Goal: Obtain resource: Download file/media

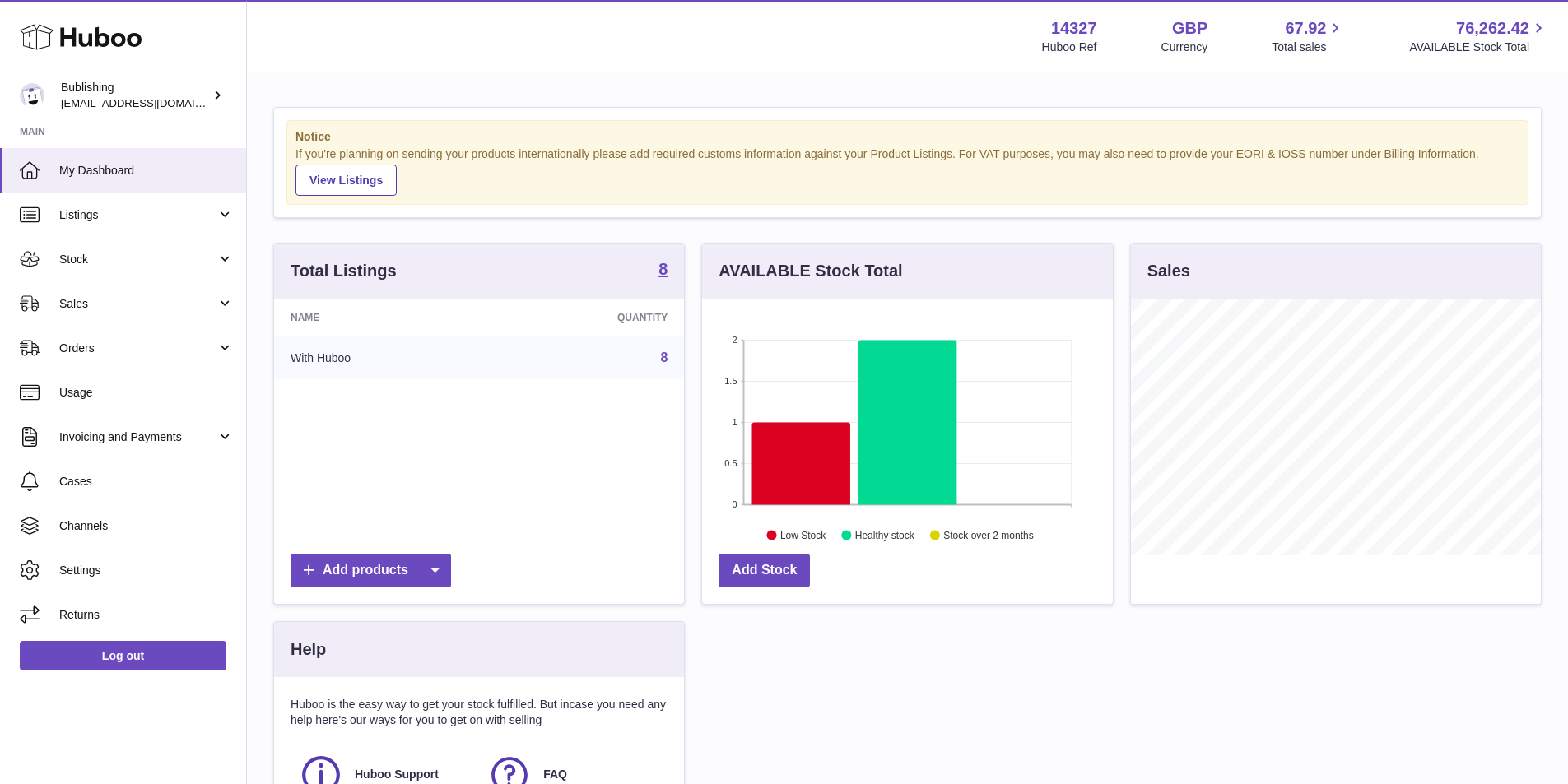
scroll to position [257, 410]
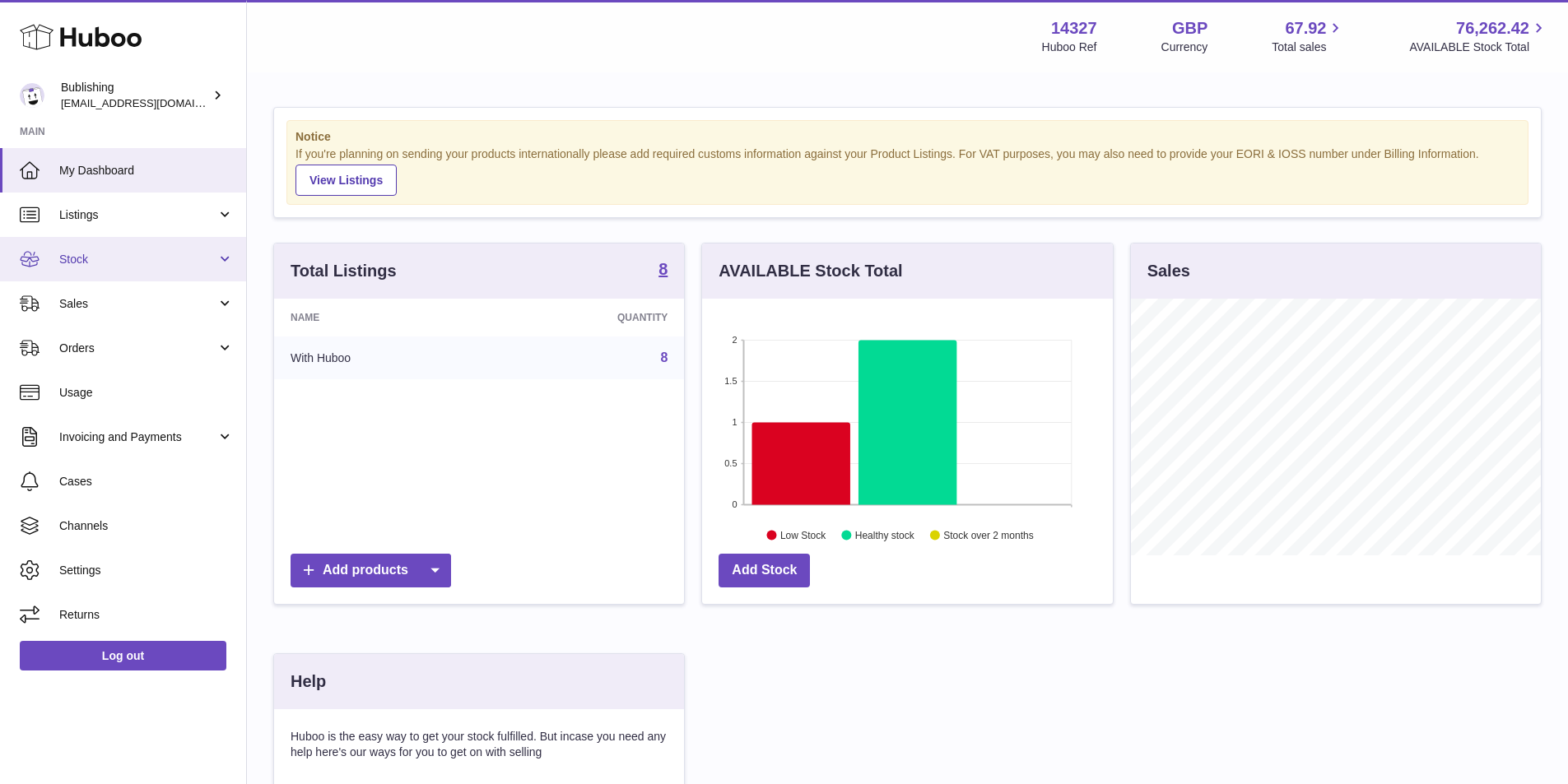
click at [228, 261] on link "Stock" at bounding box center [122, 259] width 246 height 45
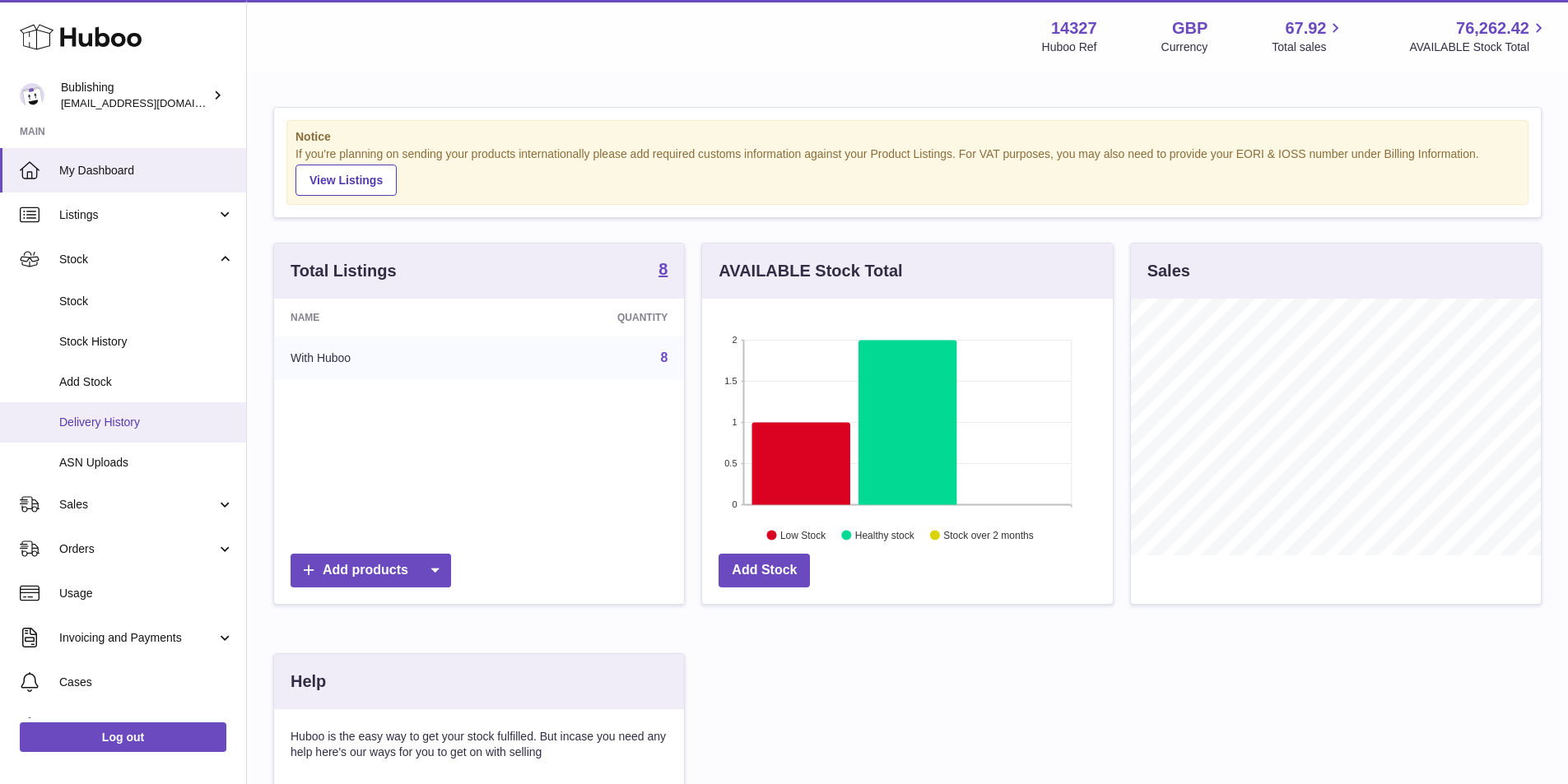
click at [135, 417] on span "Delivery History" at bounding box center [146, 422] width 175 height 16
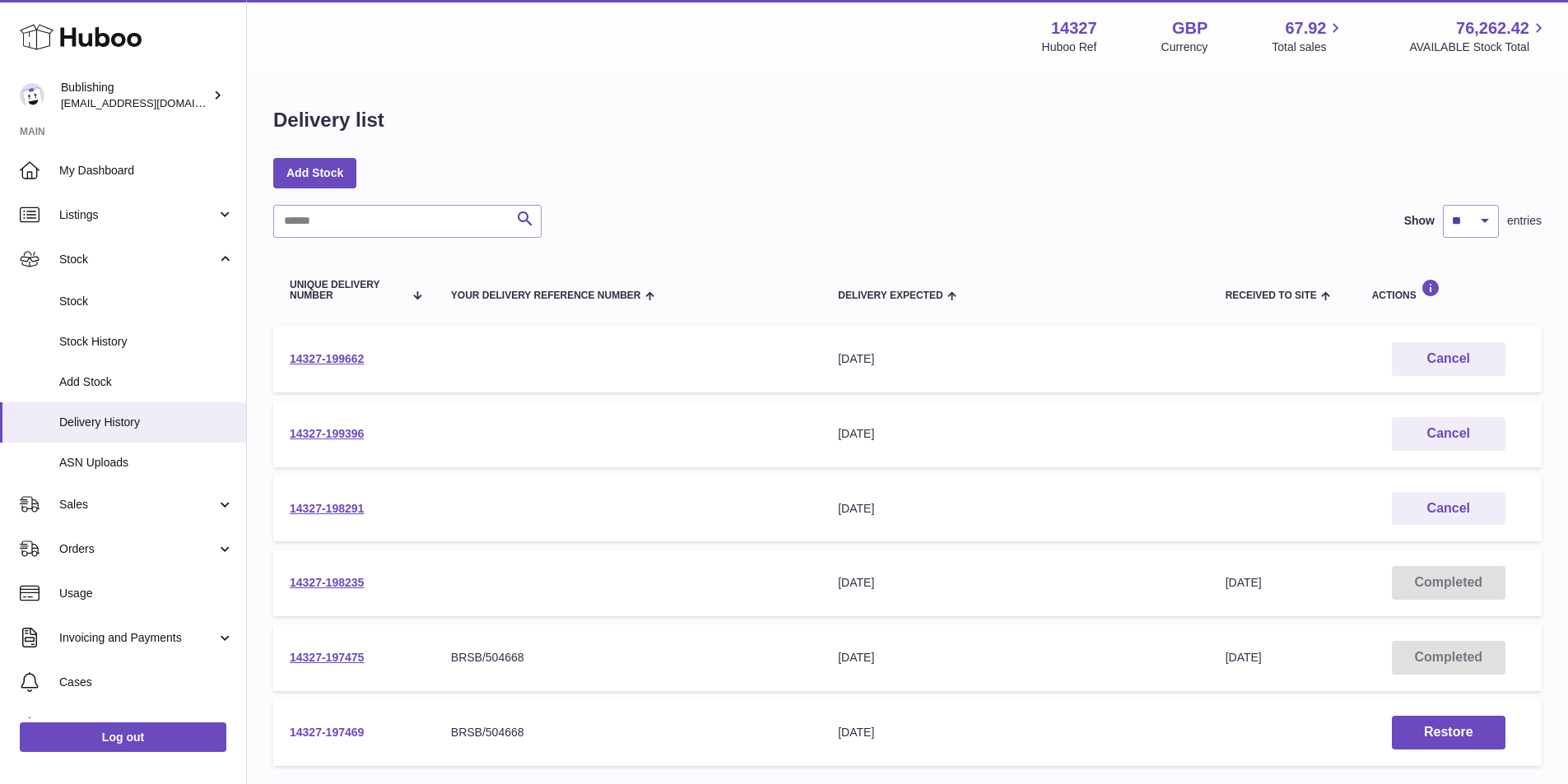
click at [327, 727] on link "14327-197469" at bounding box center [326, 732] width 74 height 13
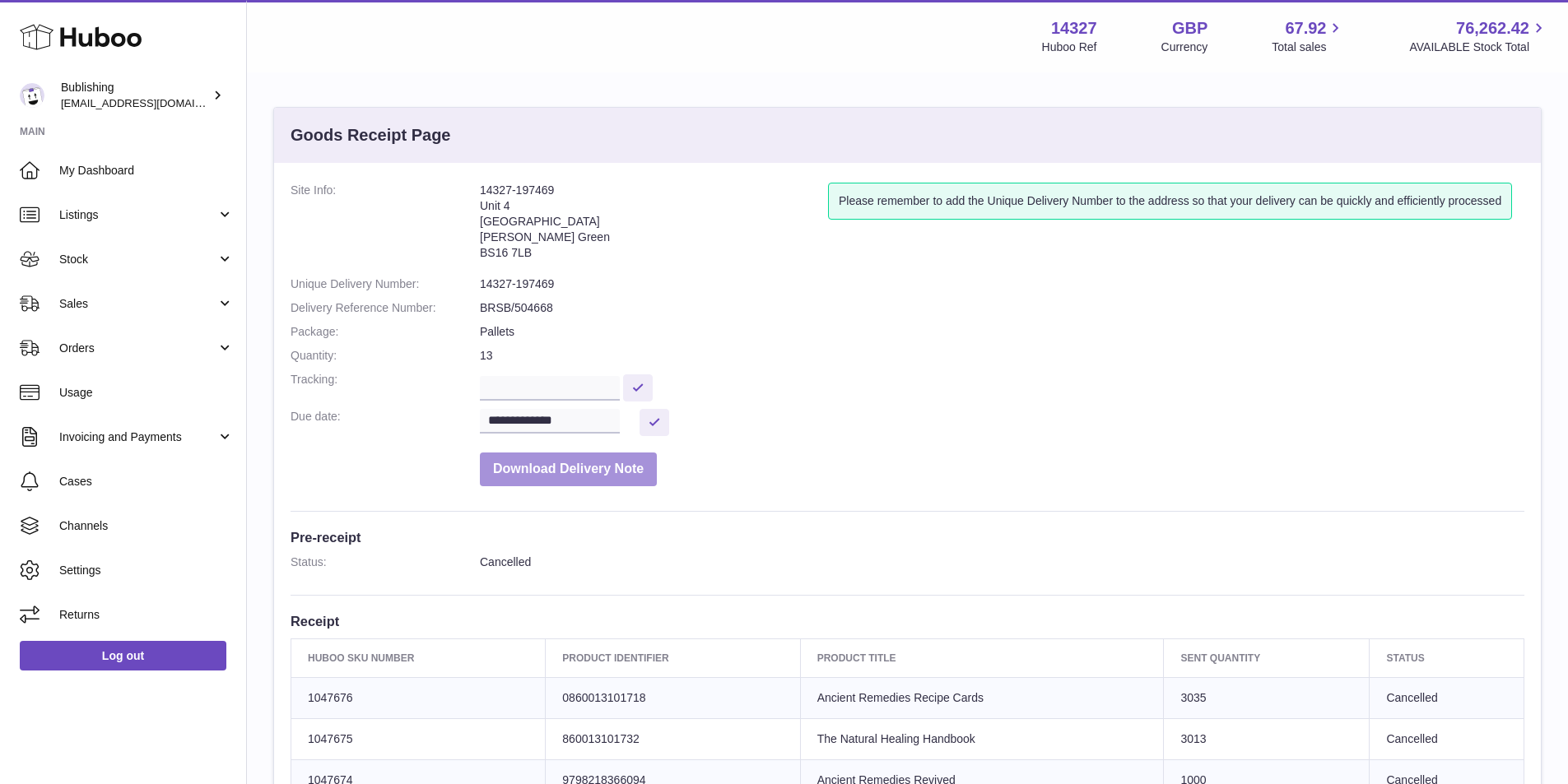
click at [583, 474] on button "Download Delivery Note" at bounding box center [568, 469] width 177 height 34
click at [874, 319] on dl "**********" at bounding box center [907, 338] width 1234 height 312
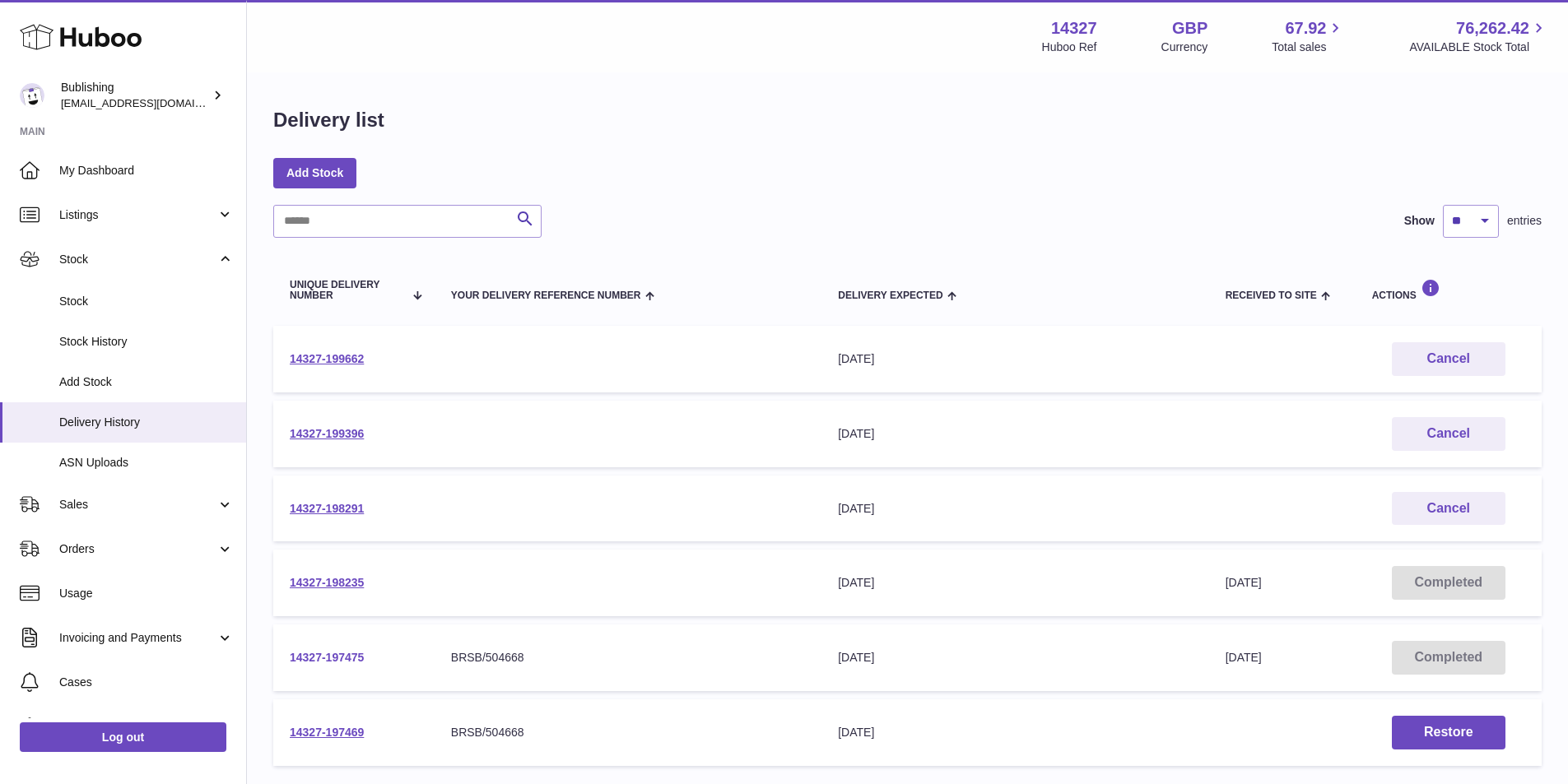
click at [336, 661] on link "14327-197475" at bounding box center [326, 657] width 74 height 13
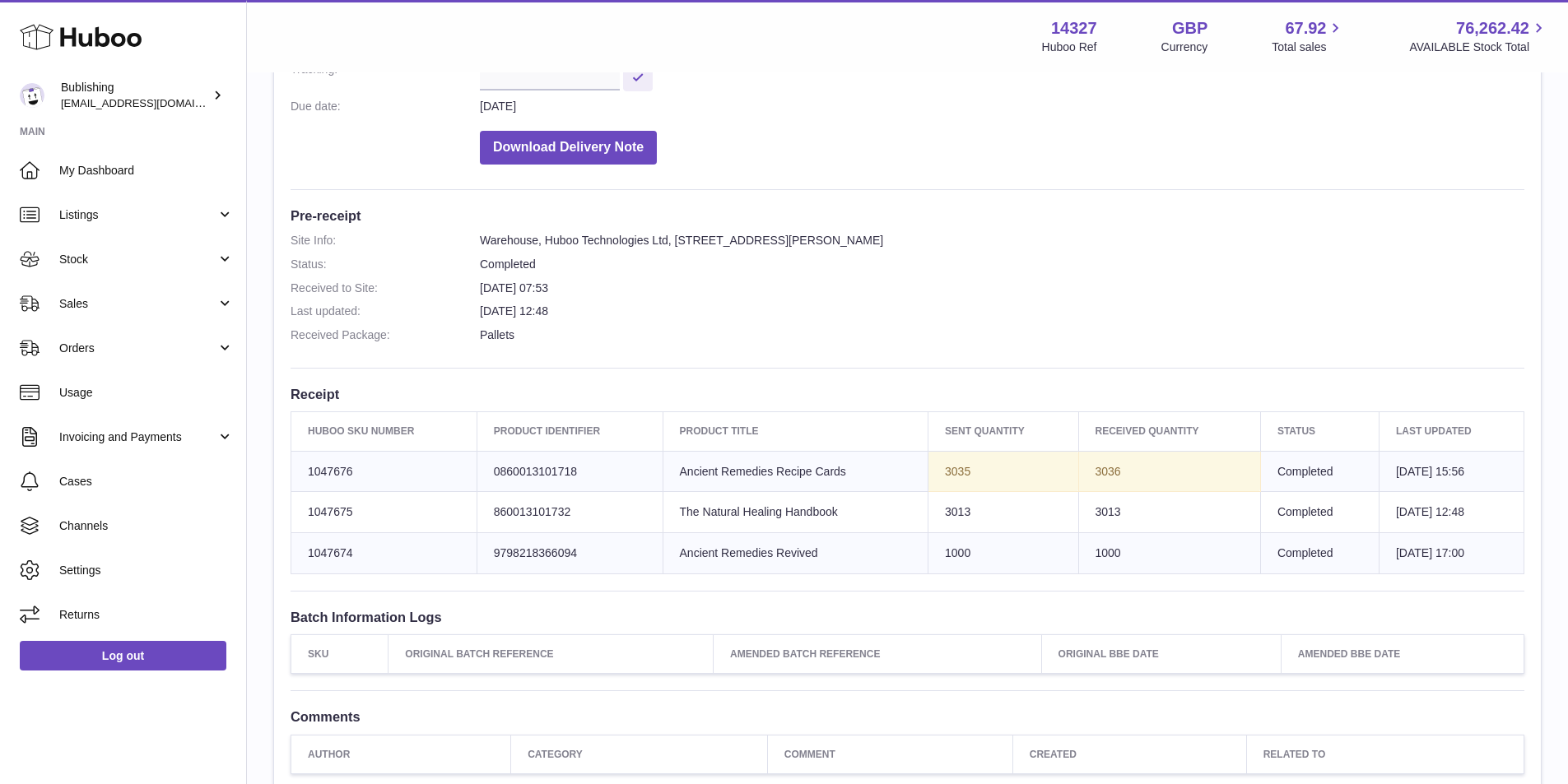
scroll to position [329, 0]
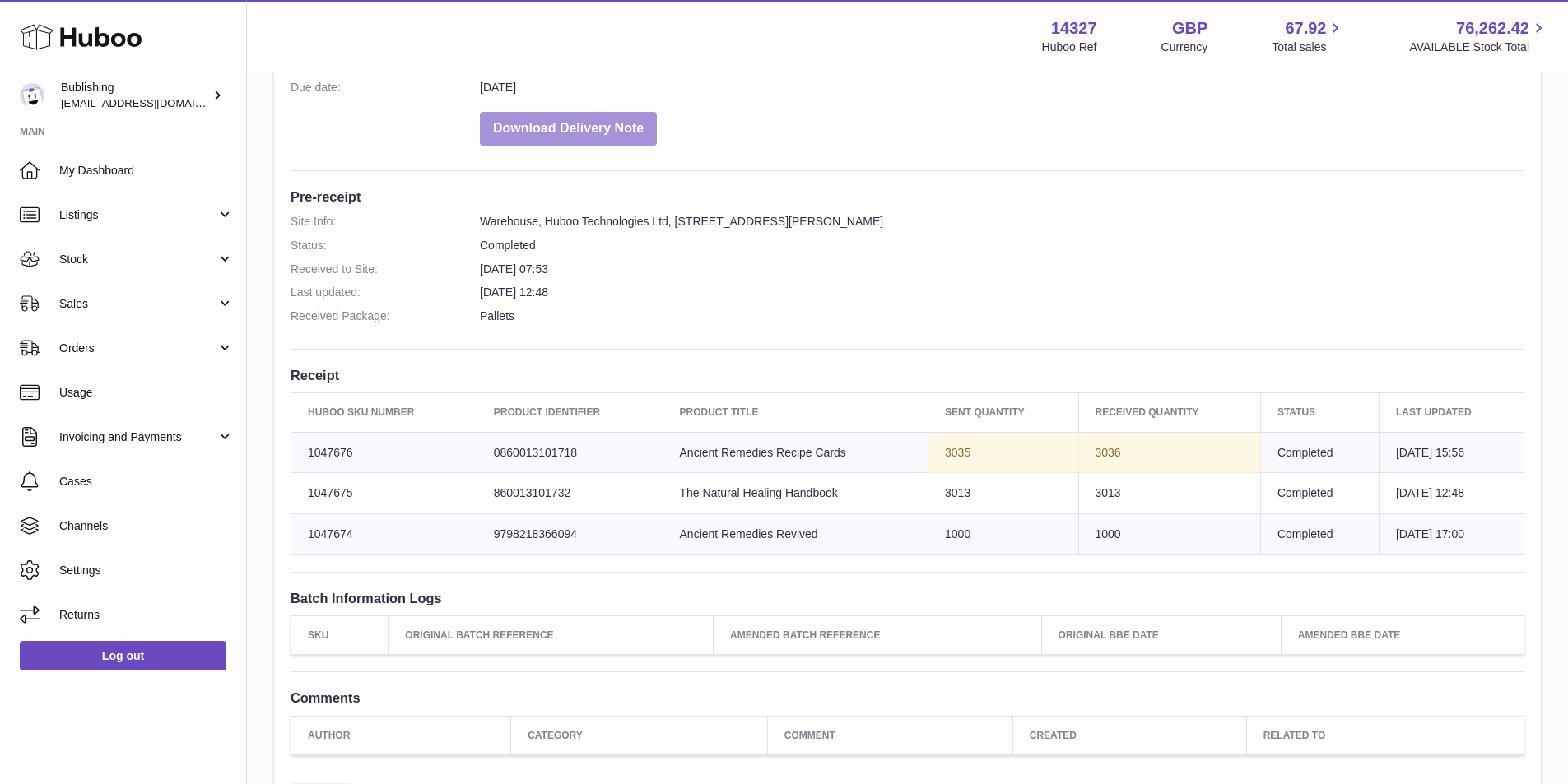
click at [581, 124] on button "Download Delivery Note" at bounding box center [568, 128] width 177 height 34
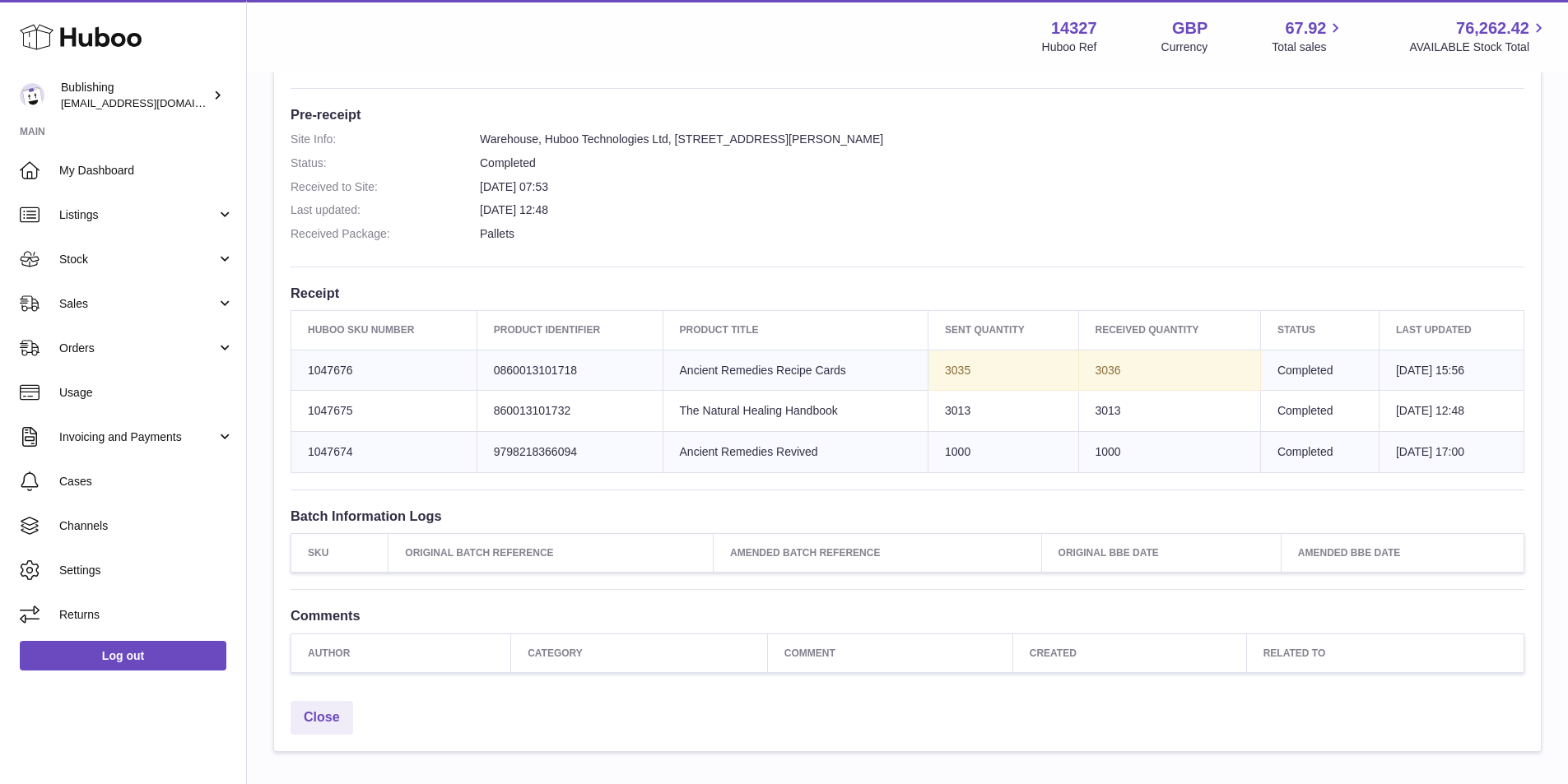
click at [1146, 156] on dd "Completed" at bounding box center [1001, 163] width 1044 height 16
click at [859, 224] on dl "Site Info: Warehouse, Huboo Technologies Ltd, Unit 2, More Plus Central Park, H…" at bounding box center [907, 191] width 1234 height 119
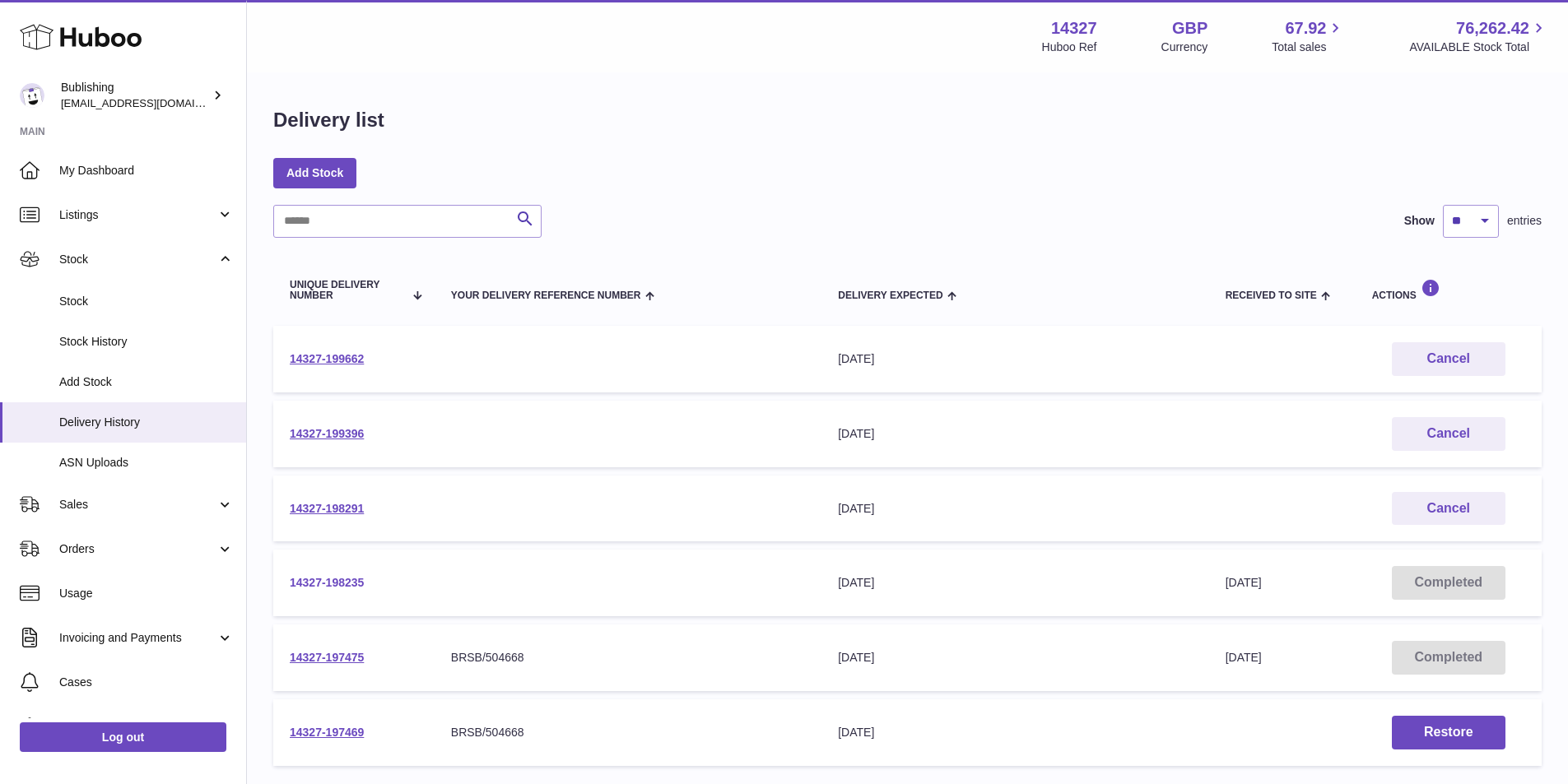
click at [343, 578] on link "14327-198235" at bounding box center [326, 582] width 74 height 13
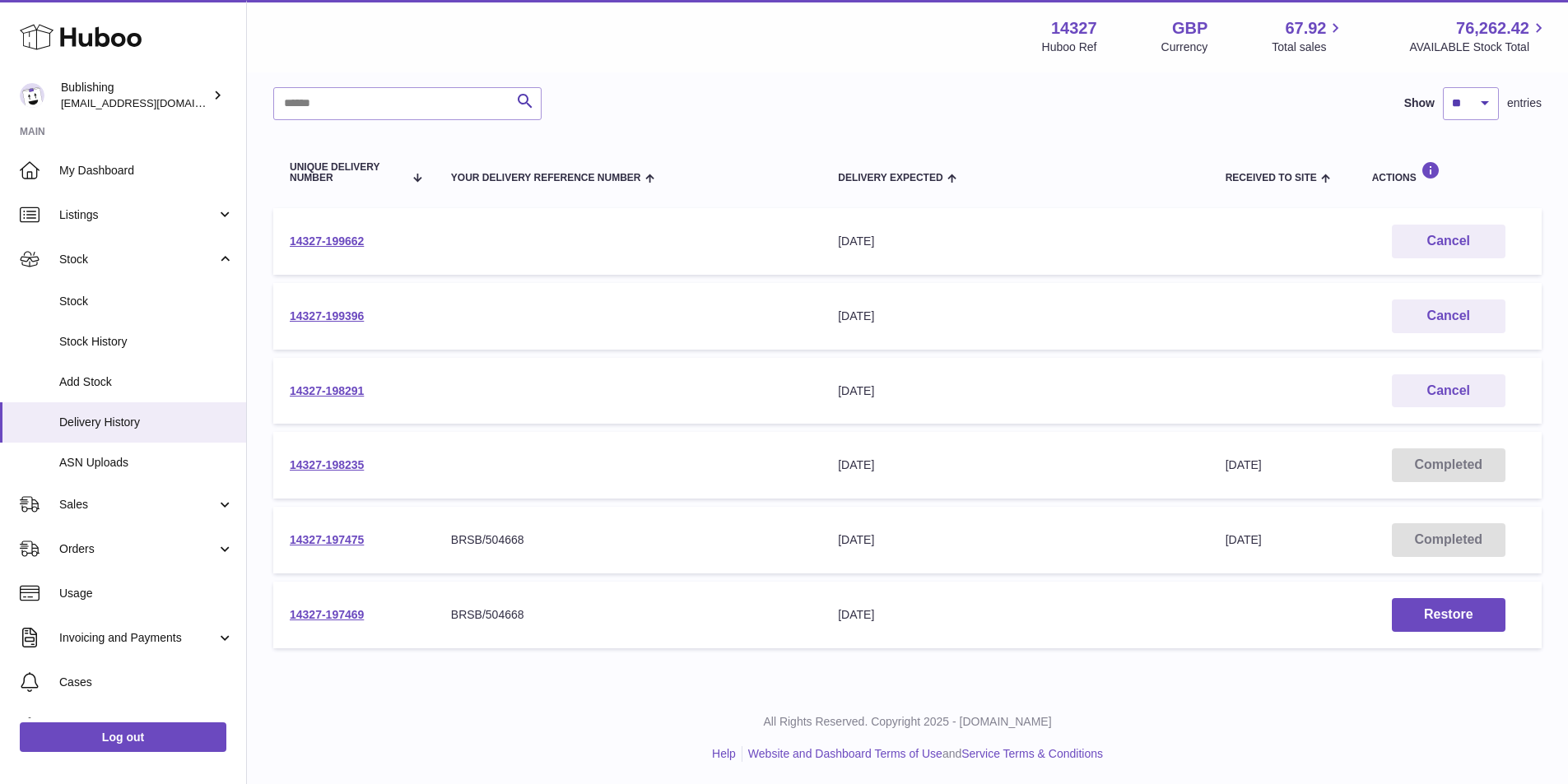
scroll to position [121, 0]
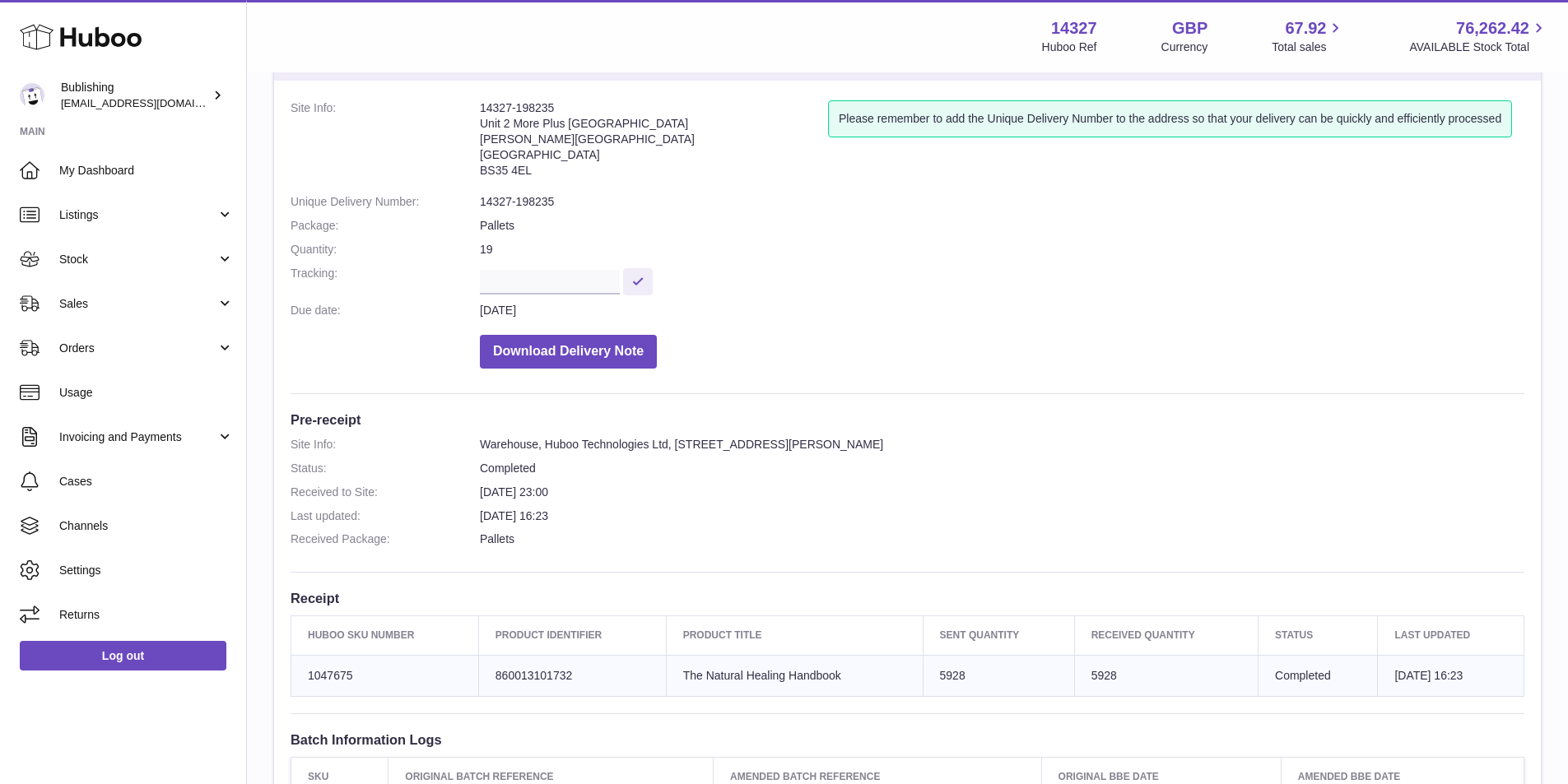
scroll to position [164, 0]
